Goal: Information Seeking & Learning: Learn about a topic

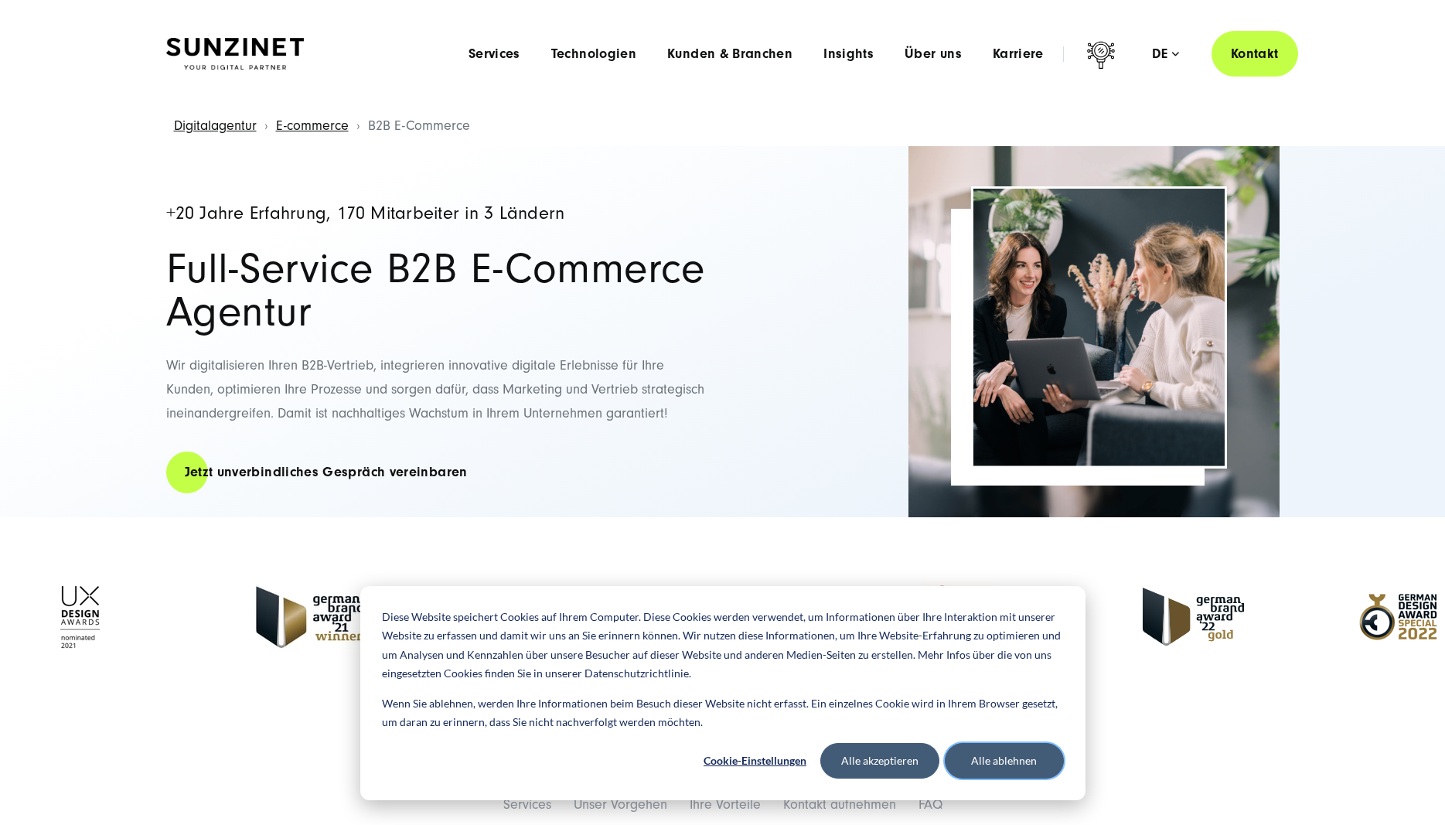
click at [989, 761] on button "Alle ablehnen" at bounding box center [1004, 761] width 119 height 36
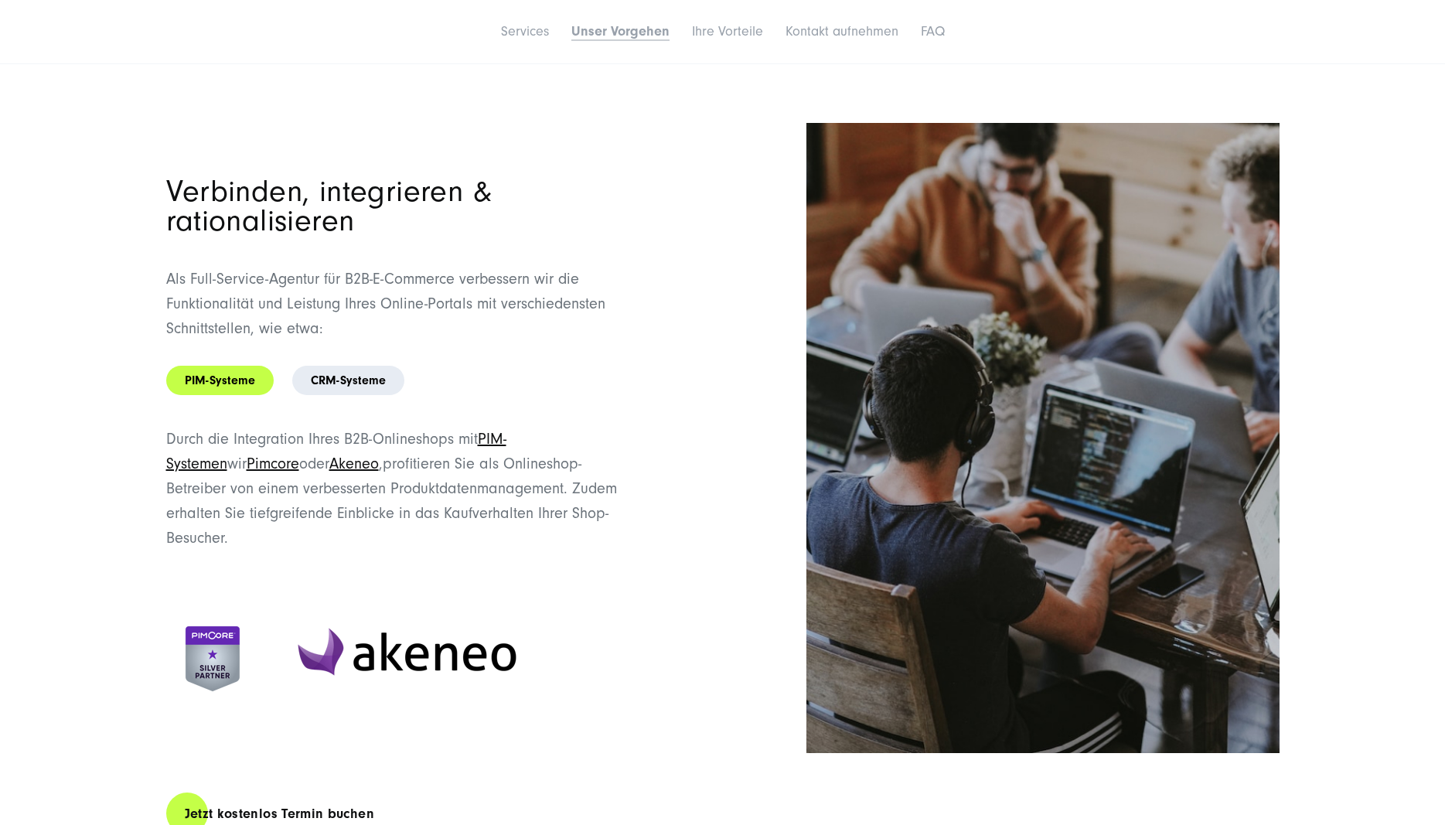
scroll to position [5125, 0]
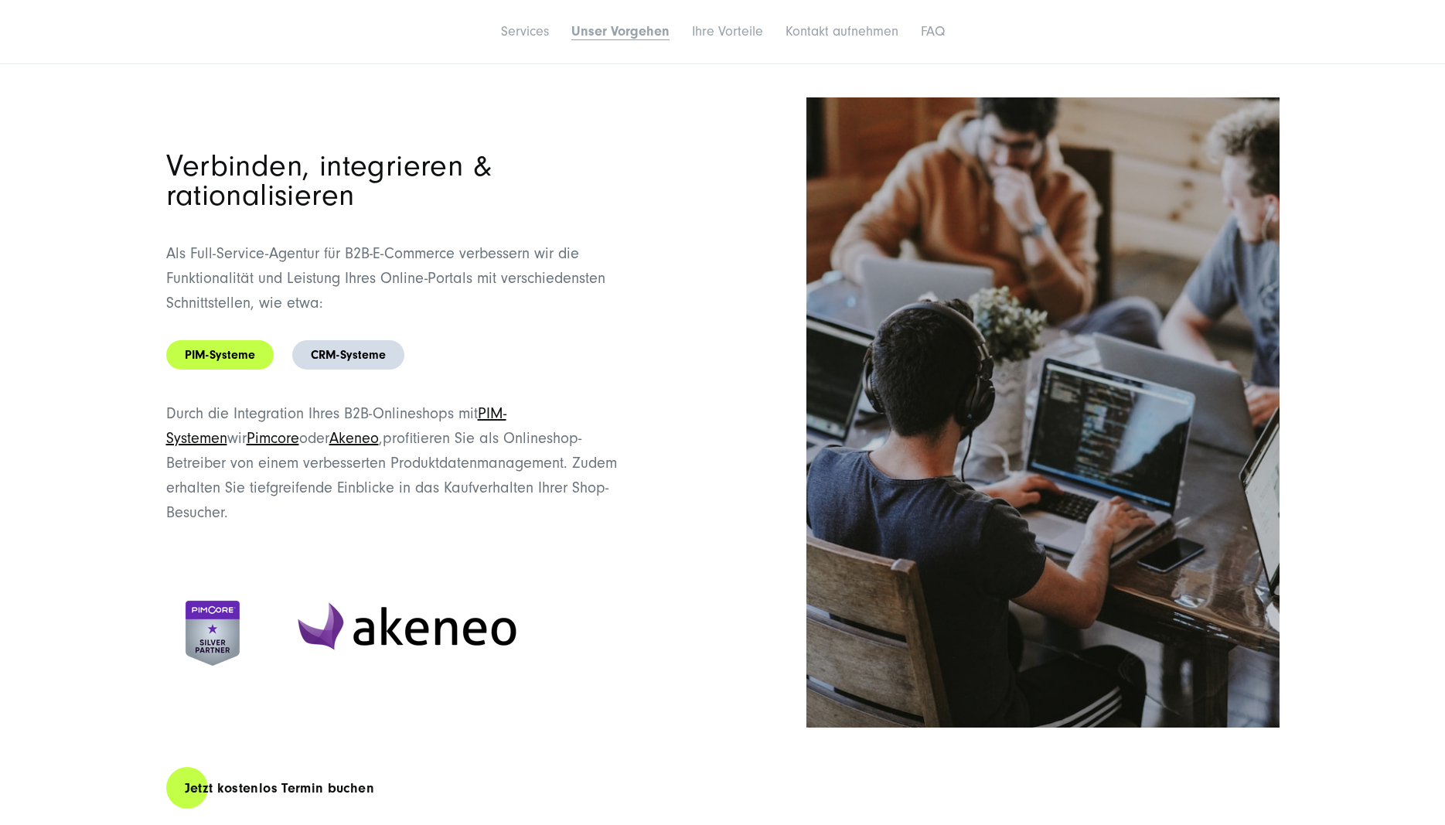
click at [350, 347] on link "CRM-Systeme" at bounding box center [348, 354] width 112 height 29
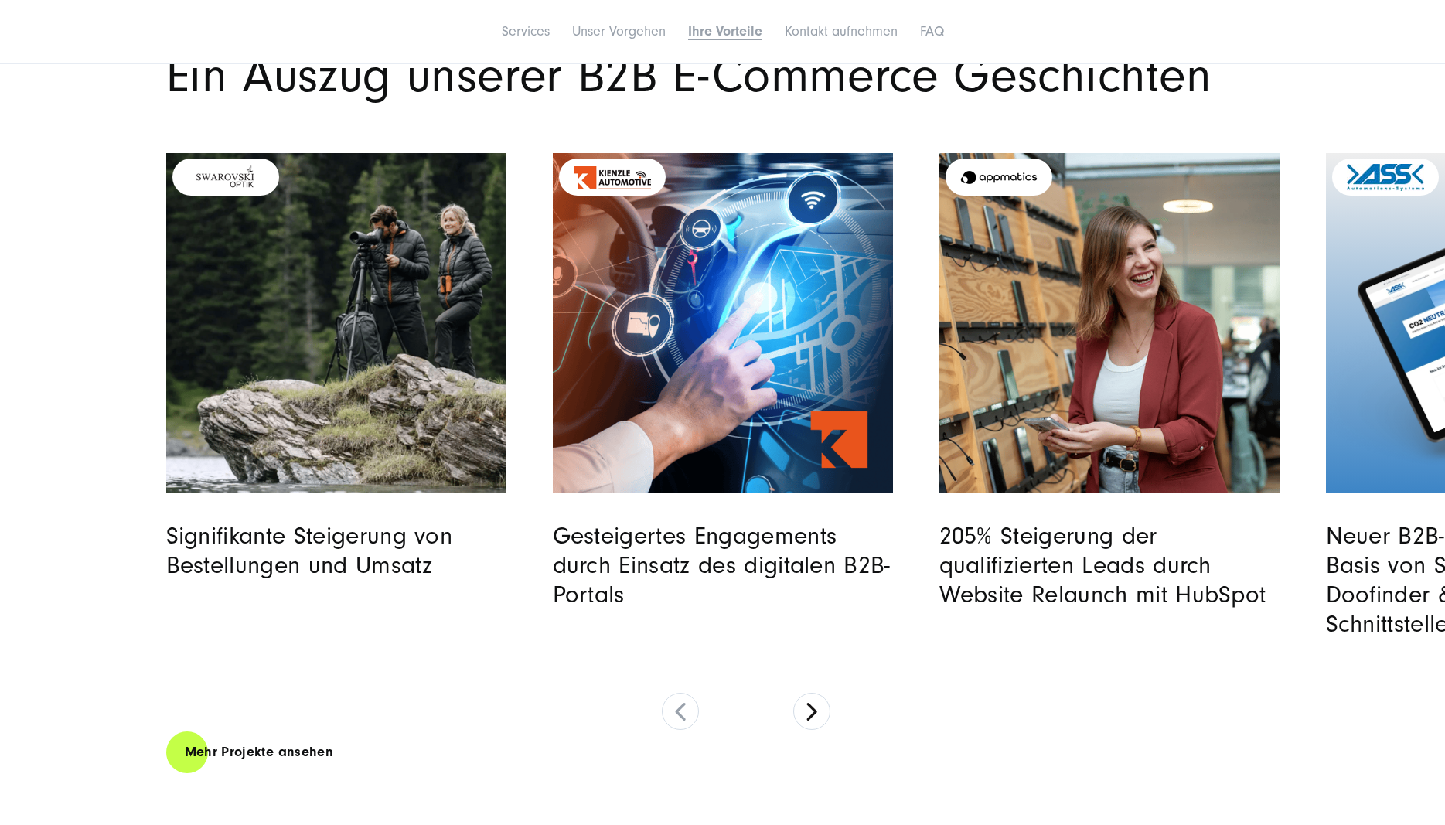
scroll to position [8042, 0]
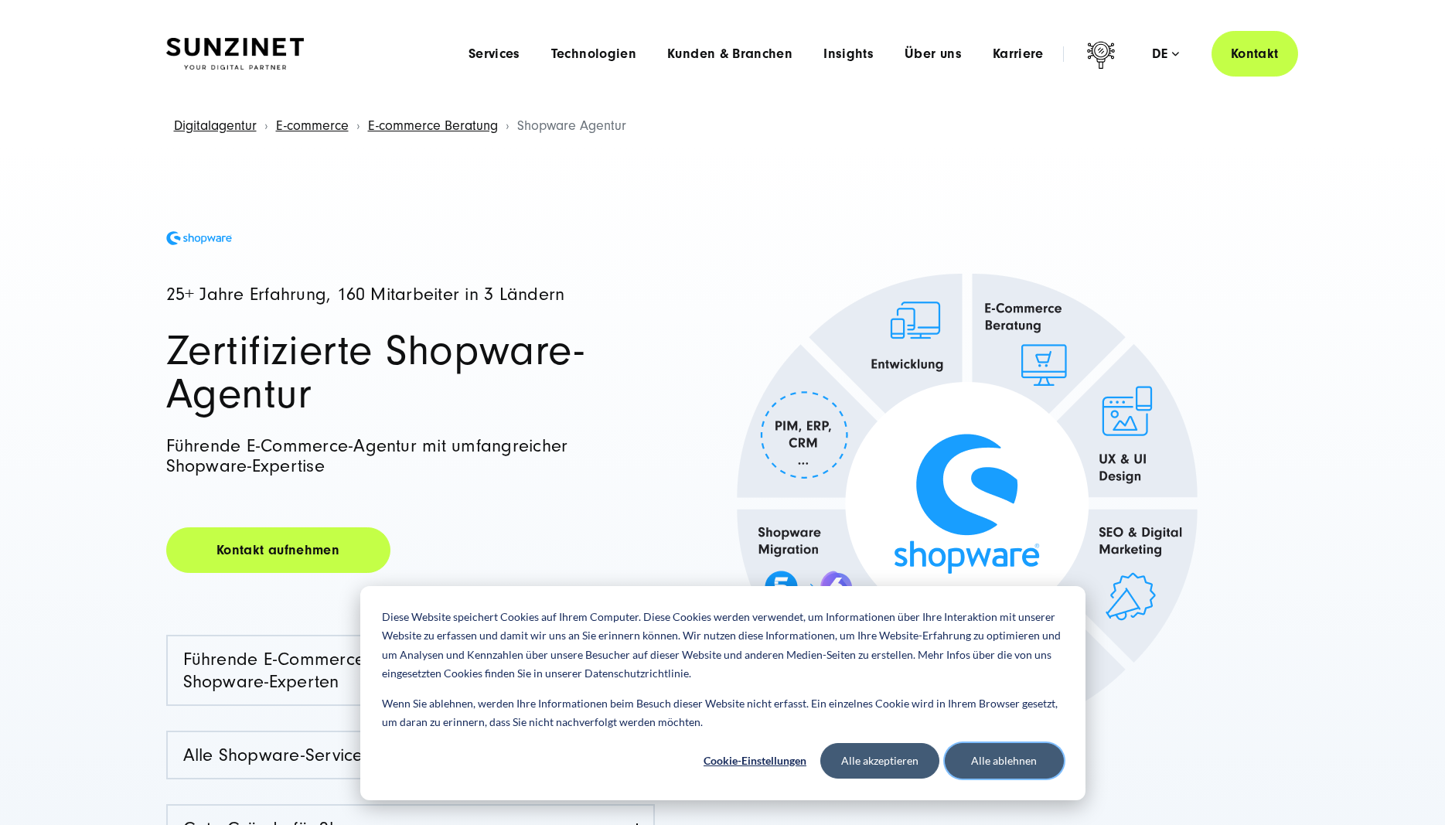
click at [1002, 764] on button "Alle ablehnen" at bounding box center [1004, 761] width 119 height 36
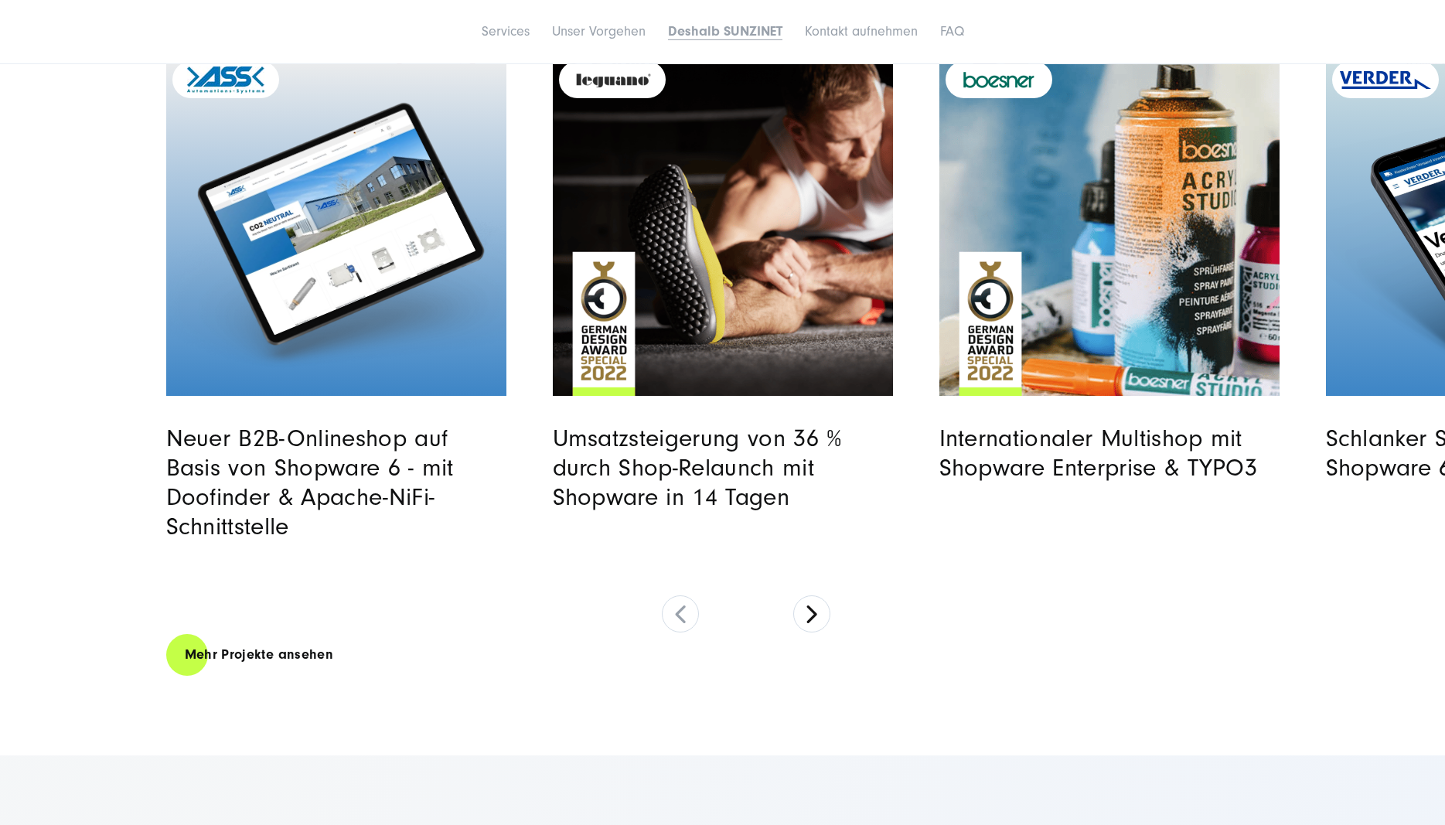
scroll to position [8200, 0]
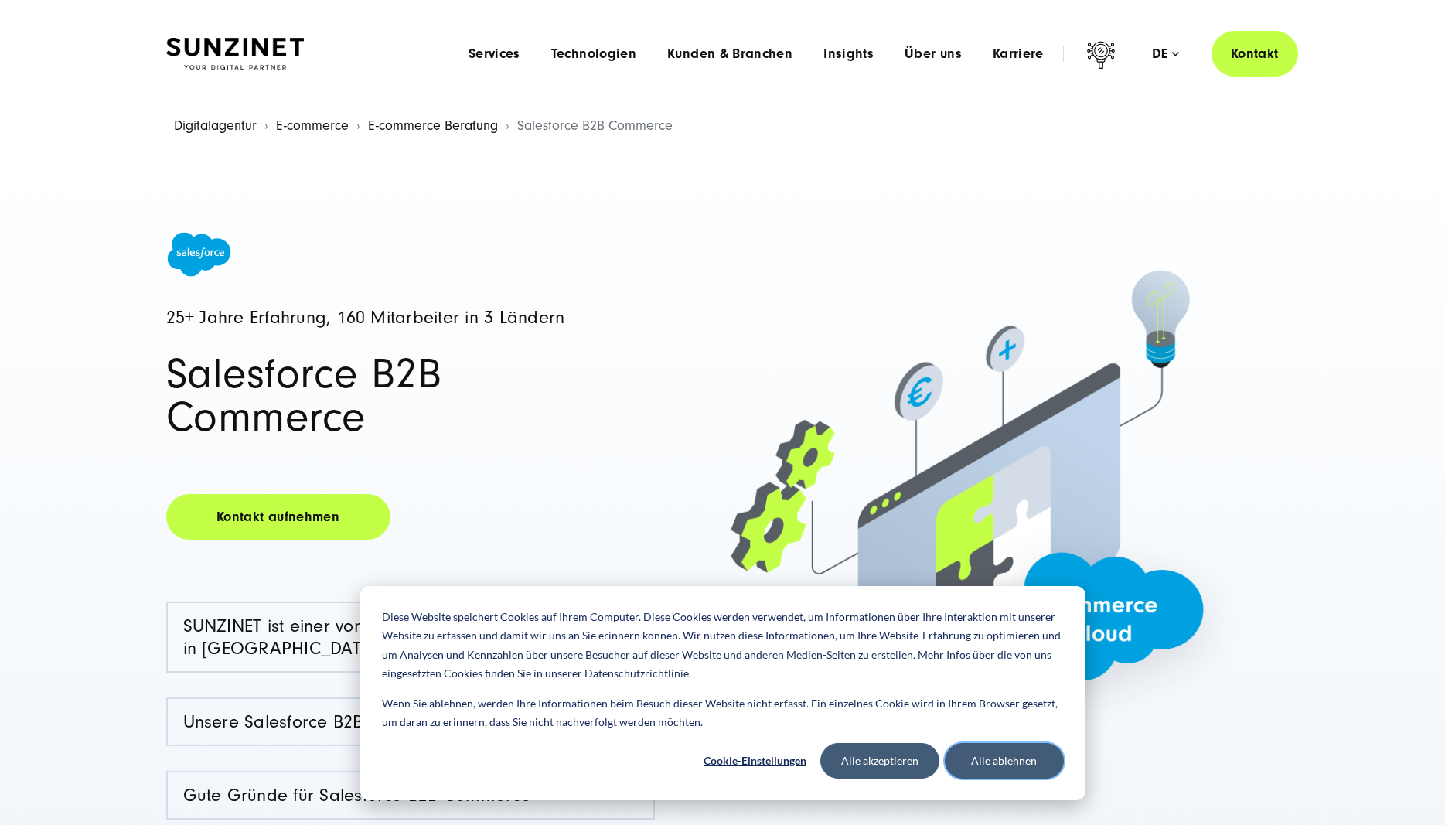
click at [1003, 758] on button "Alle ablehnen" at bounding box center [1004, 761] width 119 height 36
